Goal: Task Accomplishment & Management: Use online tool/utility

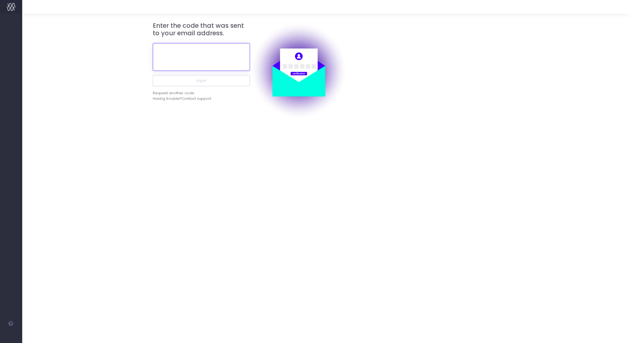
click at [209, 58] on input "text" at bounding box center [201, 57] width 97 height 28
paste input "319828"
type input "319828"
click at [243, 82] on button "Log in" at bounding box center [201, 80] width 97 height 11
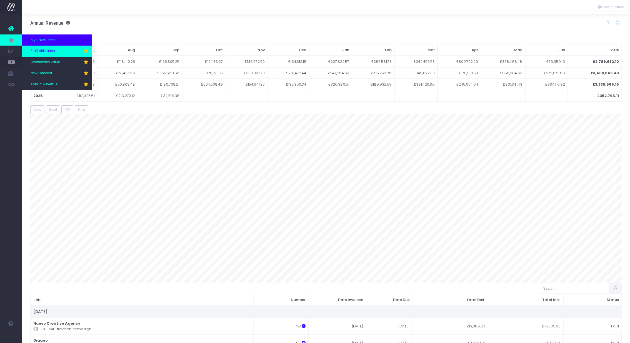
click at [37, 52] on span "Staff Utilisation" at bounding box center [43, 51] width 24 height 5
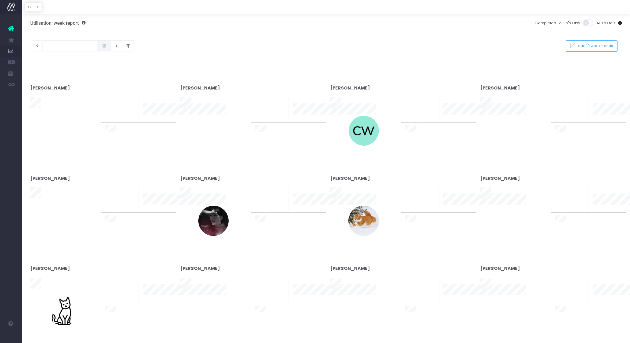
type input "[DATE]"
click at [117, 47] on div at bounding box center [315, 171] width 630 height 343
click at [123, 46] on div at bounding box center [315, 171] width 630 height 343
click at [124, 46] on div at bounding box center [315, 171] width 630 height 343
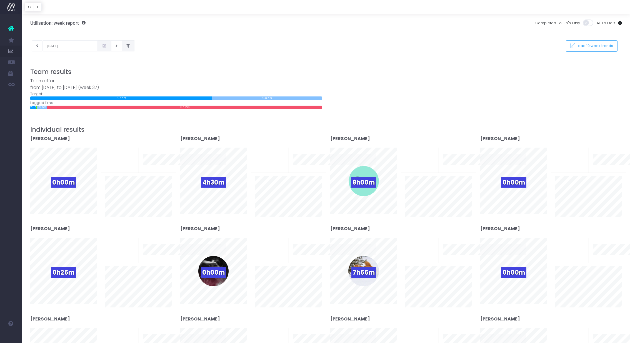
click at [122, 50] on button at bounding box center [128, 45] width 13 height 11
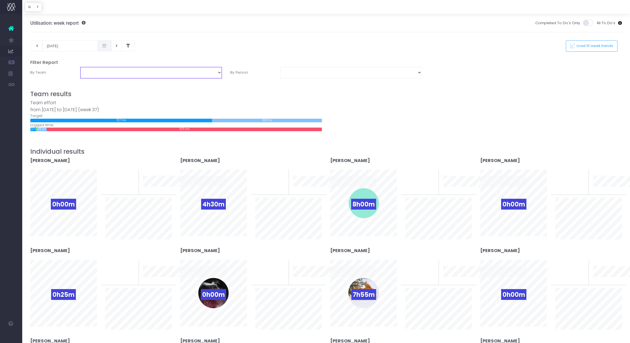
click at [109, 75] on select "Business Administration Creative Strategy and Production Development Film Marke…" at bounding box center [151, 72] width 142 height 11
select select "Project Management"
click at [80, 67] on select "Business Administration Creative Strategy and Production Development Film Marke…" at bounding box center [151, 72] width 142 height 11
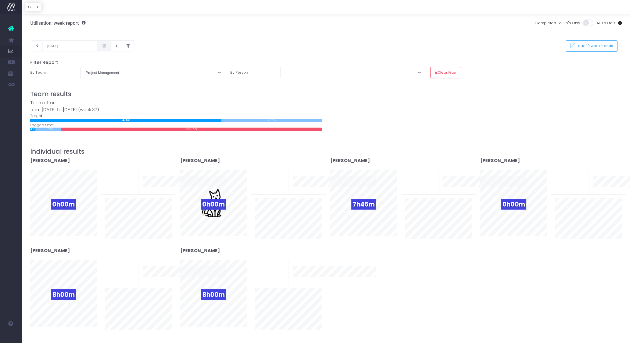
click at [72, 45] on input "[DATE]" at bounding box center [70, 45] width 56 height 11
click at [50, 82] on td "1" at bounding box center [50, 83] width 10 height 8
type input "[DATE]"
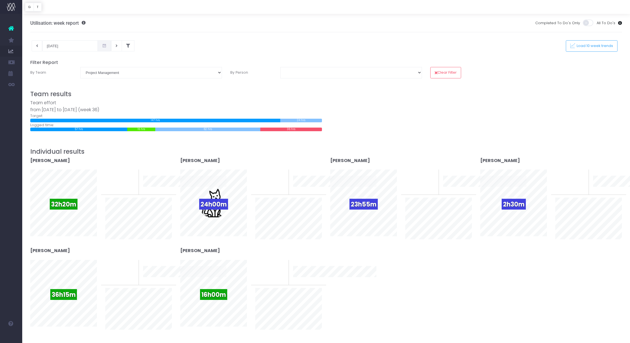
scroll to position [51, 0]
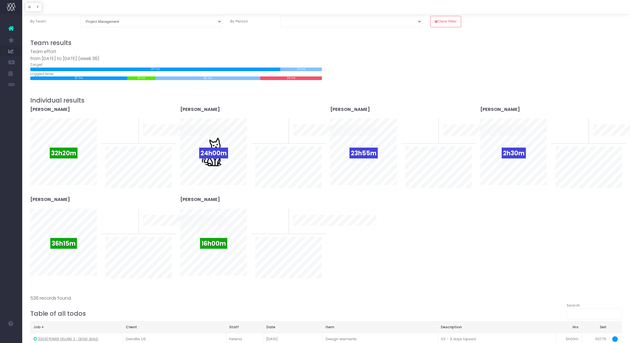
click at [359, 66] on div "Team effort from [DATE] to [DATE] (week 36) Target: 147 hrs 0 hrs 24 hrs 0 hrs …" at bounding box center [326, 64] width 600 height 32
